Goal: Task Accomplishment & Management: Manage account settings

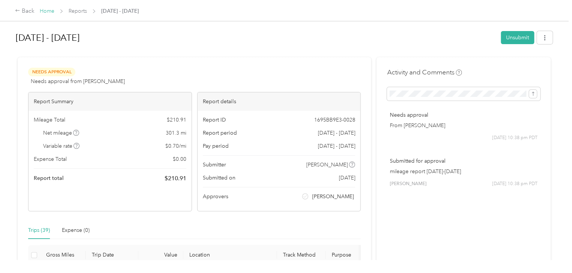
click at [45, 12] on link "Home" at bounding box center [47, 11] width 15 height 6
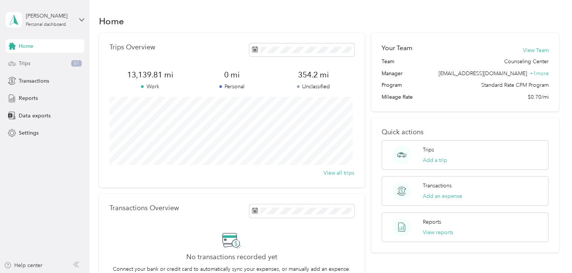
click at [25, 60] on span "Trips" at bounding box center [25, 64] width 12 height 8
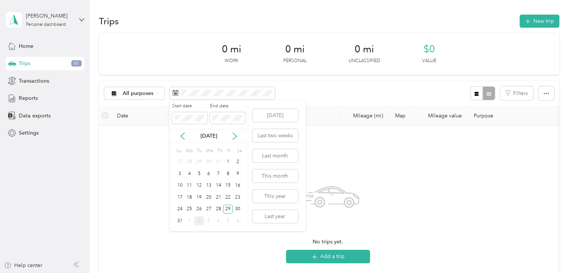
click at [235, 140] on div "[DATE]" at bounding box center [208, 136] width 78 height 14
click at [234, 136] on icon at bounding box center [234, 136] width 7 height 7
click at [196, 163] on div "2" at bounding box center [199, 162] width 10 height 9
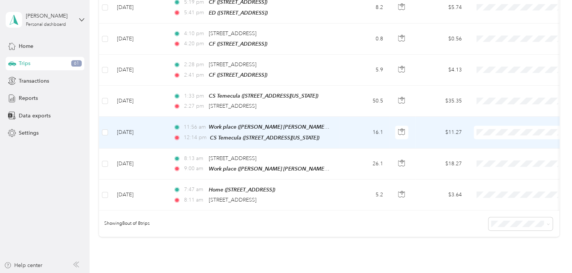
scroll to position [166, 0]
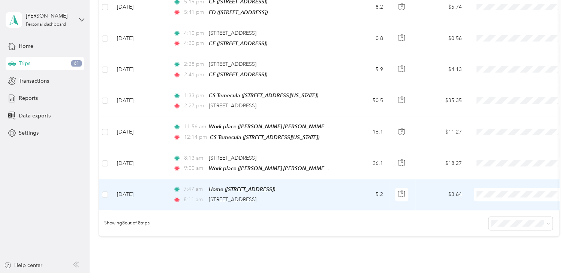
click at [135, 187] on td "[DATE]" at bounding box center [139, 194] width 56 height 31
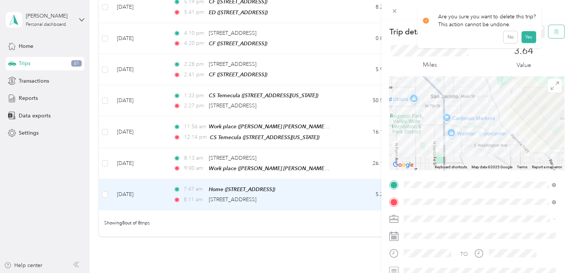
click at [553, 29] on icon "button" at bounding box center [555, 31] width 5 height 5
click at [522, 41] on button "Yes" at bounding box center [528, 41] width 15 height 12
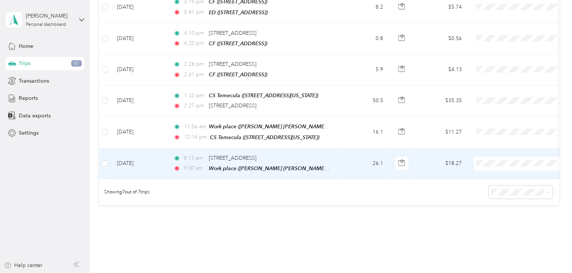
click at [143, 162] on td "[DATE]" at bounding box center [139, 163] width 56 height 31
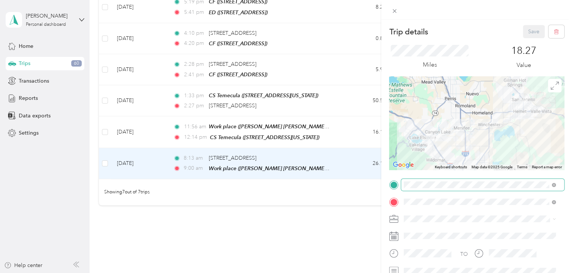
click at [419, 189] on span at bounding box center [482, 185] width 163 height 12
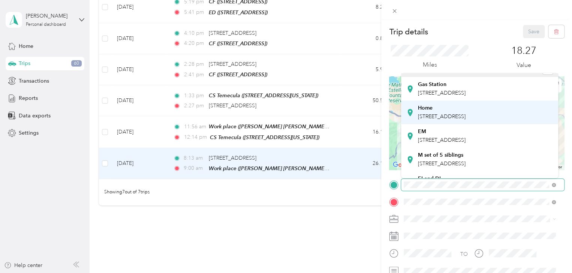
scroll to position [12, 0]
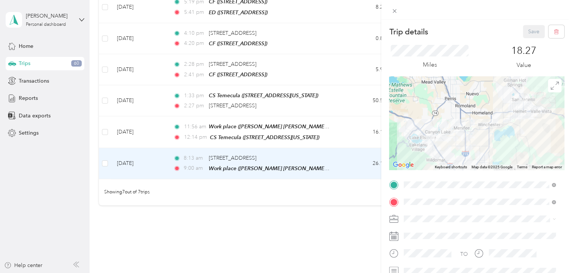
click at [434, 117] on span "[STREET_ADDRESS]" at bounding box center [442, 114] width 48 height 6
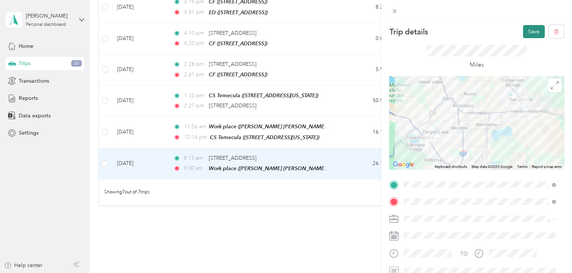
click at [527, 33] on button "Save" at bounding box center [534, 31] width 22 height 13
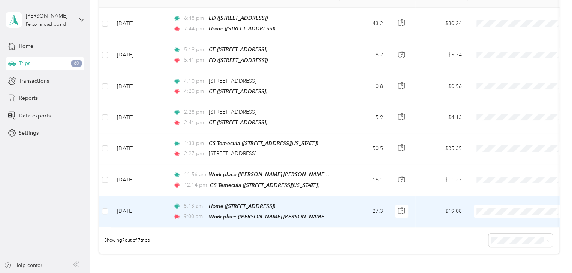
scroll to position [118, 0]
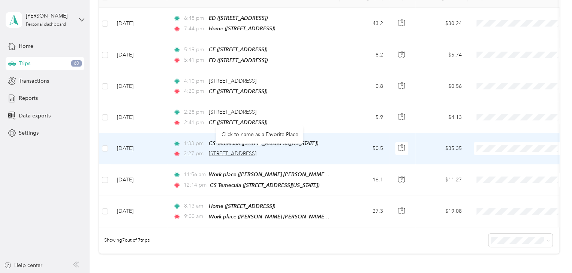
click at [225, 151] on span "[STREET_ADDRESS]" at bounding box center [233, 154] width 48 height 6
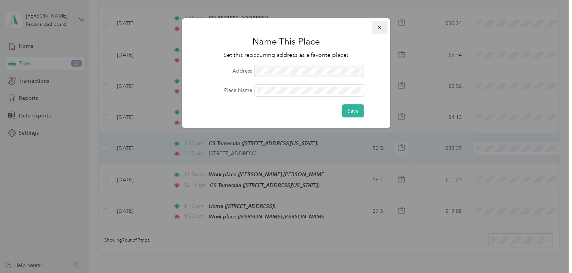
click at [384, 27] on button "button" at bounding box center [380, 27] width 16 height 13
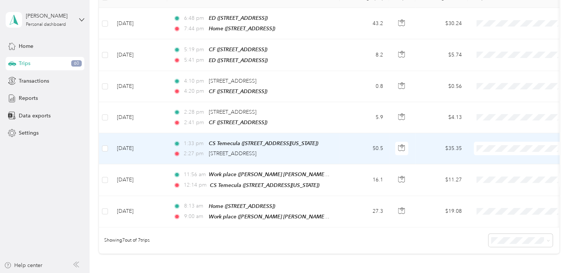
click at [138, 143] on td "[DATE]" at bounding box center [139, 148] width 56 height 31
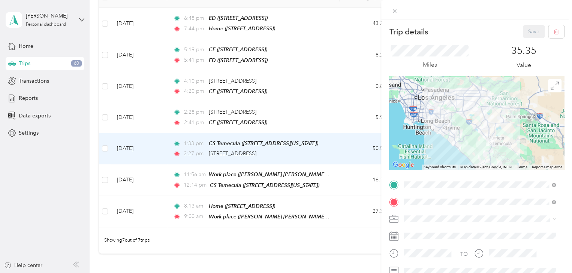
click at [439, 170] on div "CF [STREET_ADDRESS]" at bounding box center [442, 165] width 48 height 16
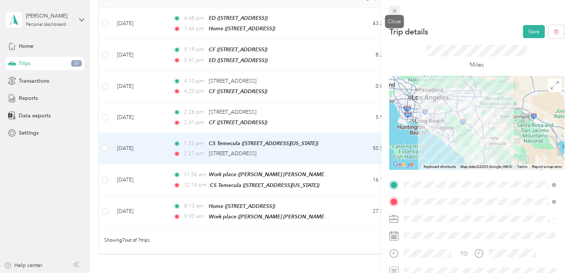
click at [395, 11] on icon at bounding box center [394, 11] width 6 height 6
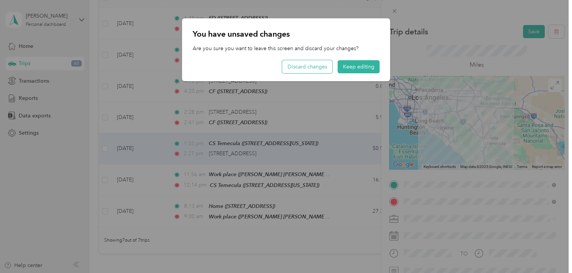
click at [296, 71] on button "Discard changes" at bounding box center [307, 66] width 50 height 13
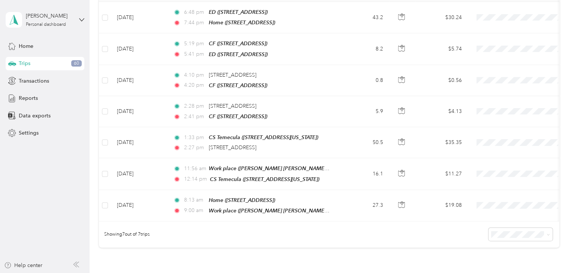
scroll to position [125, 0]
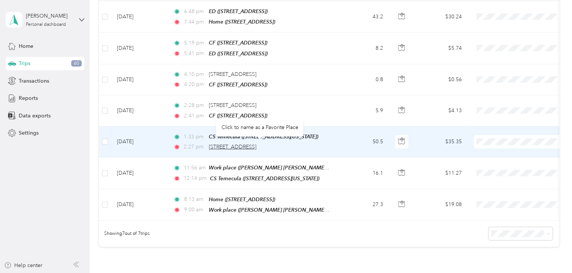
click at [236, 144] on span "[STREET_ADDRESS]" at bounding box center [233, 147] width 48 height 6
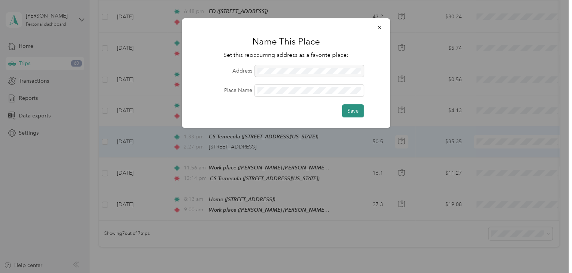
click at [360, 114] on button "Save" at bounding box center [353, 111] width 22 height 13
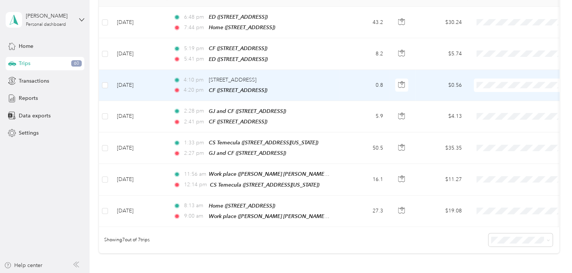
scroll to position [121, 0]
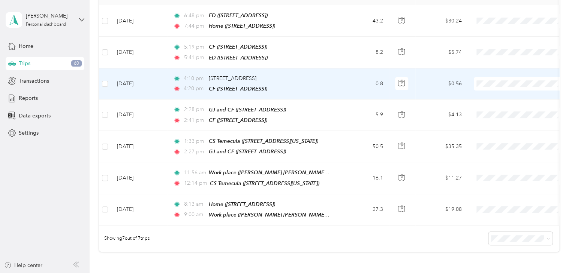
click at [131, 79] on td "[DATE]" at bounding box center [139, 84] width 56 height 31
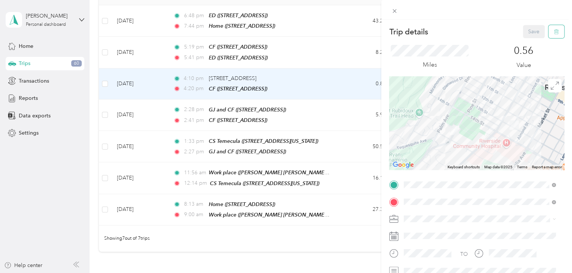
click at [553, 29] on icon "button" at bounding box center [555, 31] width 5 height 5
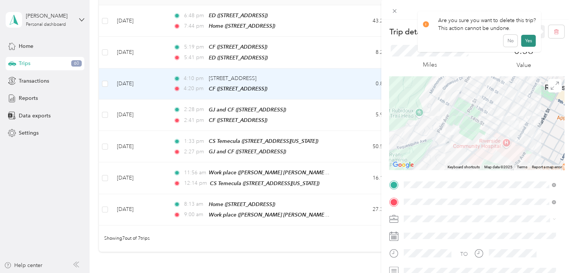
click at [526, 43] on button "Yes" at bounding box center [528, 41] width 15 height 12
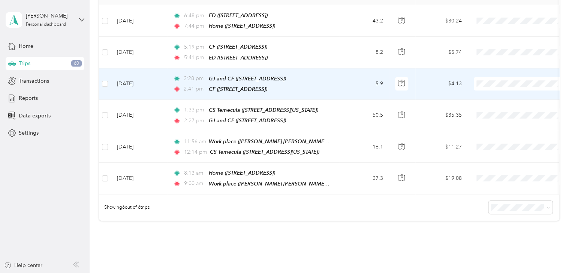
click at [132, 79] on td "[DATE]" at bounding box center [139, 84] width 56 height 31
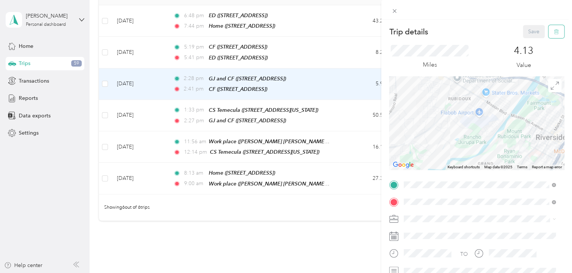
click at [553, 33] on button "button" at bounding box center [556, 31] width 16 height 13
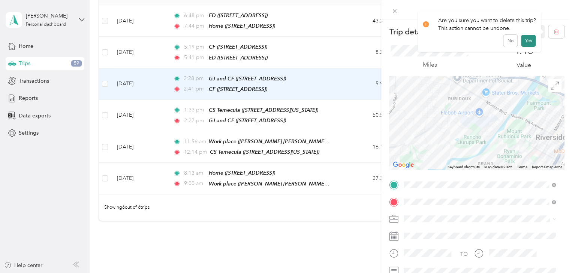
click at [525, 42] on button "Yes" at bounding box center [528, 41] width 15 height 12
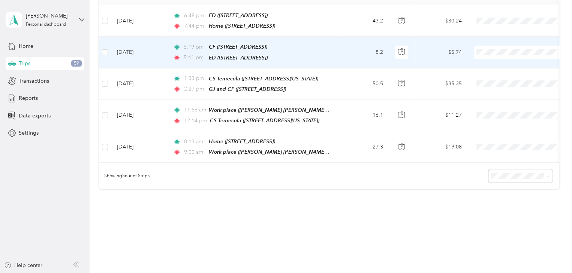
click at [136, 52] on td "[DATE]" at bounding box center [139, 52] width 56 height 31
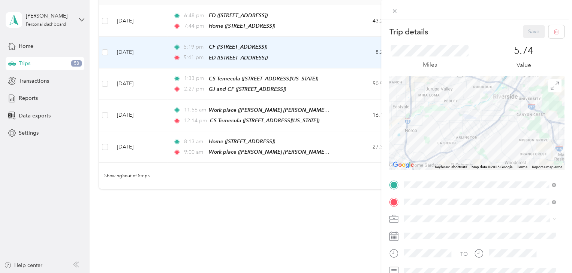
click at [438, 132] on span "[STREET_ADDRESS]" at bounding box center [442, 129] width 48 height 6
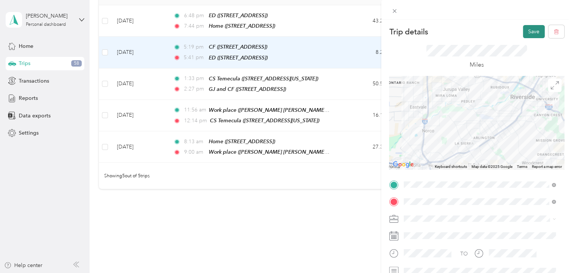
click at [526, 31] on button "Save" at bounding box center [534, 31] width 22 height 13
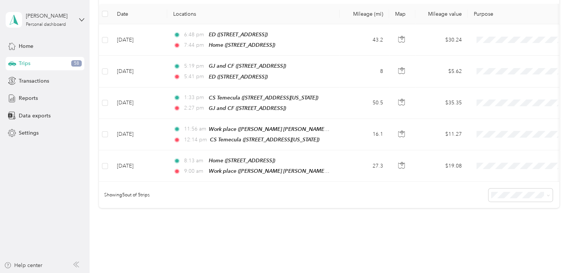
scroll to position [103, 0]
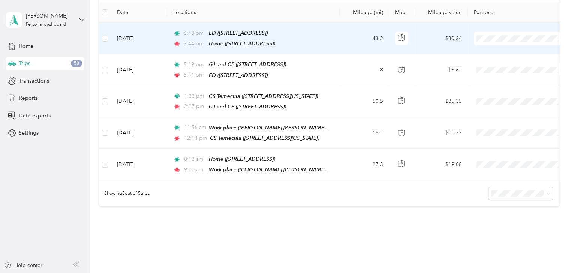
click at [502, 51] on span "[PERSON_NAME] [PERSON_NAME] Family Agency" at bounding box center [555, 52] width 127 height 8
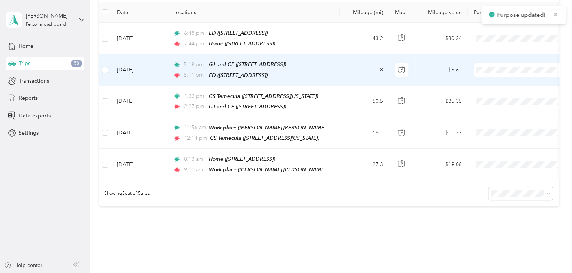
click at [499, 78] on li "[PERSON_NAME] [PERSON_NAME] Family Agency" at bounding box center [549, 79] width 151 height 13
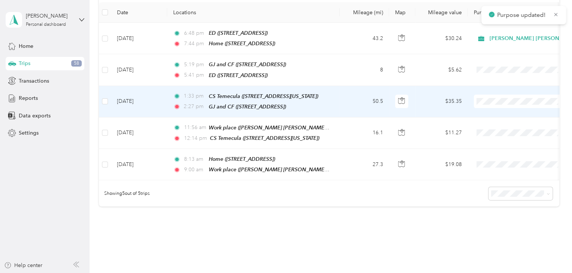
click at [505, 112] on span "[PERSON_NAME] [PERSON_NAME] Family Agency" at bounding box center [555, 109] width 127 height 8
click at [493, 101] on span "[PERSON_NAME] [PERSON_NAME] Family Agency" at bounding box center [552, 101] width 127 height 8
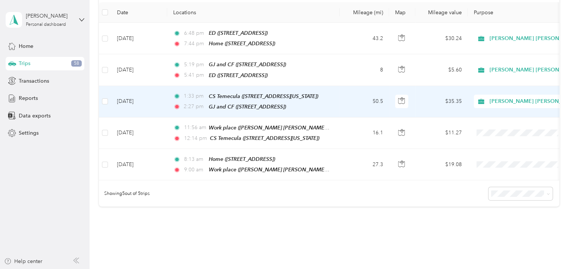
click at [499, 112] on span "[PERSON_NAME] [PERSON_NAME] Family Agency" at bounding box center [555, 109] width 127 height 8
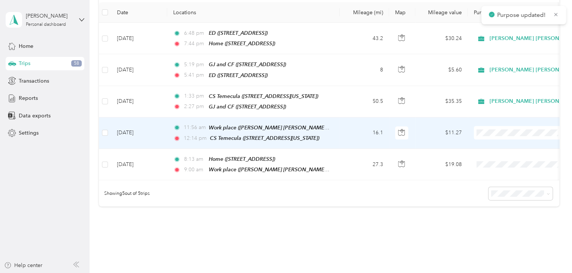
click at [501, 142] on span "[PERSON_NAME] [PERSON_NAME] Family Agency" at bounding box center [555, 144] width 127 height 8
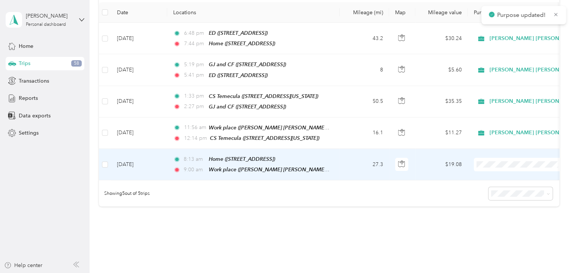
click at [502, 172] on span "[PERSON_NAME] [PERSON_NAME] Family Agency" at bounding box center [555, 175] width 127 height 8
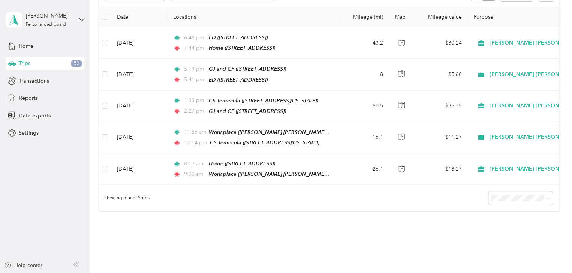
scroll to position [102, 0]
